Goal: Task Accomplishment & Management: Manage account settings

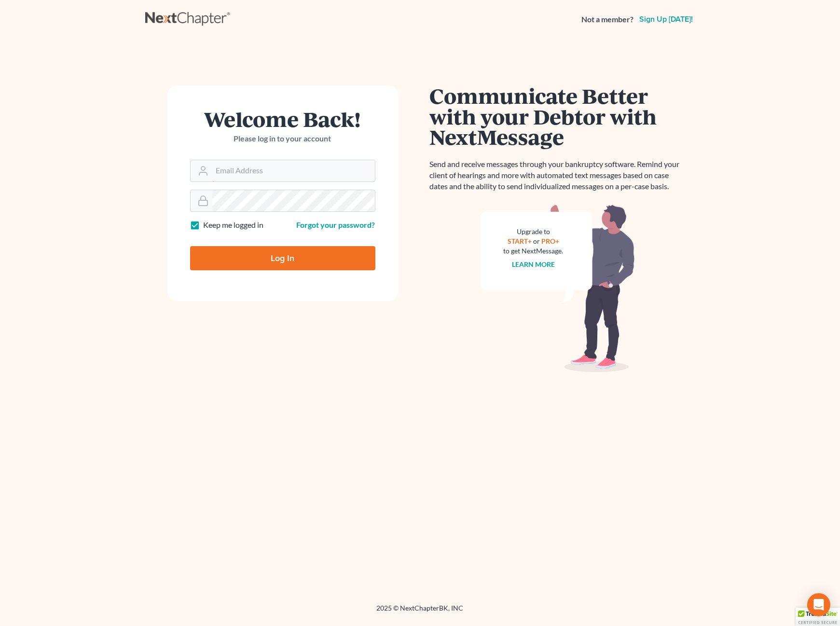
type input "[PERSON_NAME][EMAIL_ADDRESS][DOMAIN_NAME]"
click at [270, 254] on input "Log In" at bounding box center [282, 258] width 185 height 24
type input "Thinking..."
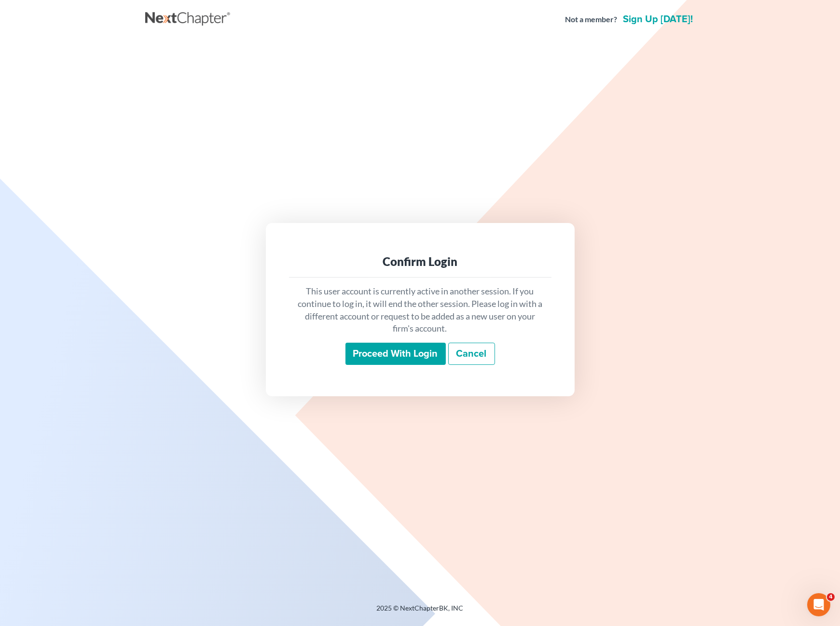
click at [393, 348] on input "Proceed with login" at bounding box center [395, 354] width 100 height 22
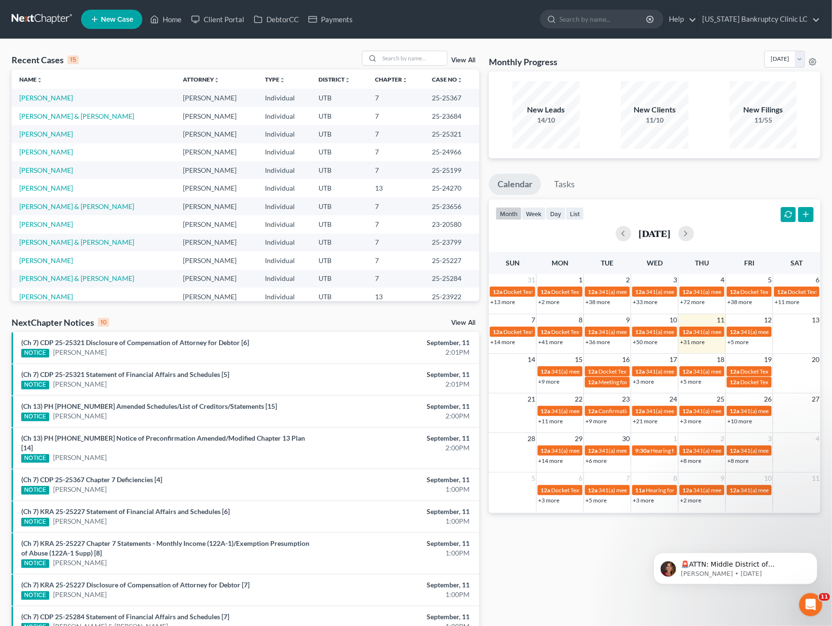
click at [458, 60] on link "View All" at bounding box center [463, 60] width 24 height 7
